Goal: Navigation & Orientation: Find specific page/section

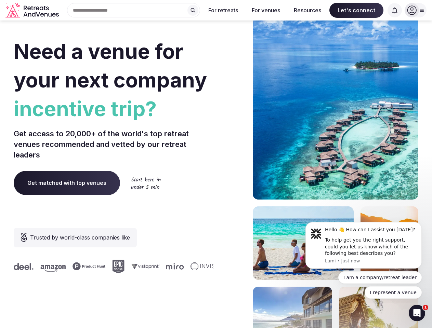
click at [216, 164] on div "Need a venue for your next company incentive trip? Get access to 20,000+ of the…" at bounding box center [216, 205] width 405 height 412
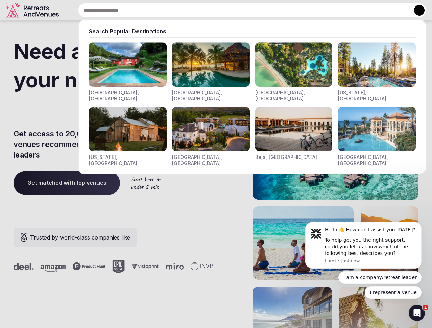
click at [134, 10] on div "Search Popular Destinations [GEOGRAPHIC_DATA], [GEOGRAPHIC_DATA] [GEOGRAPHIC_DA…" at bounding box center [244, 10] width 365 height 14
click at [193, 10] on input "text" at bounding box center [252, 10] width 349 height 14
click at [223, 10] on input "text" at bounding box center [252, 10] width 349 height 14
click at [266, 10] on input "text" at bounding box center [252, 10] width 349 height 14
click at [308, 10] on input "text" at bounding box center [252, 10] width 349 height 14
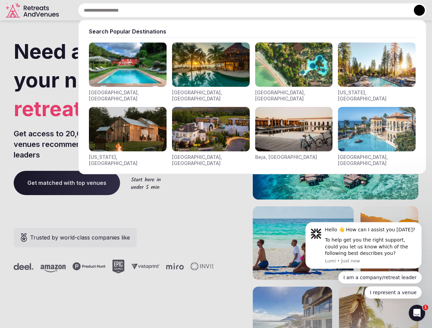
click at [356, 10] on input "text" at bounding box center [252, 10] width 349 height 14
click at [395, 10] on input "text" at bounding box center [252, 10] width 349 height 14
